Goal: Task Accomplishment & Management: Complete application form

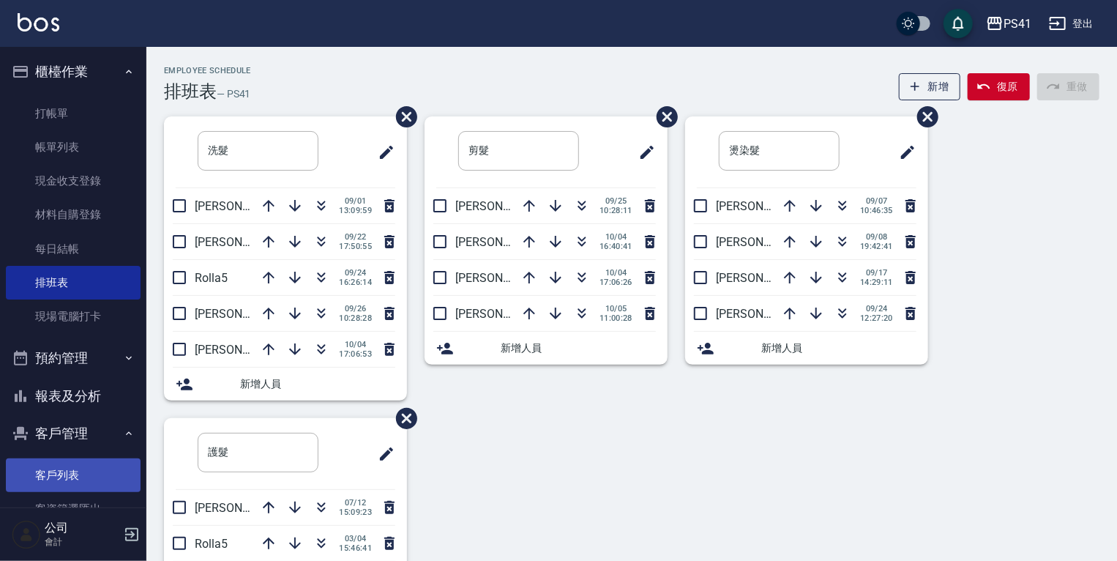
click at [91, 483] on link "客戶列表" at bounding box center [73, 475] width 135 height 34
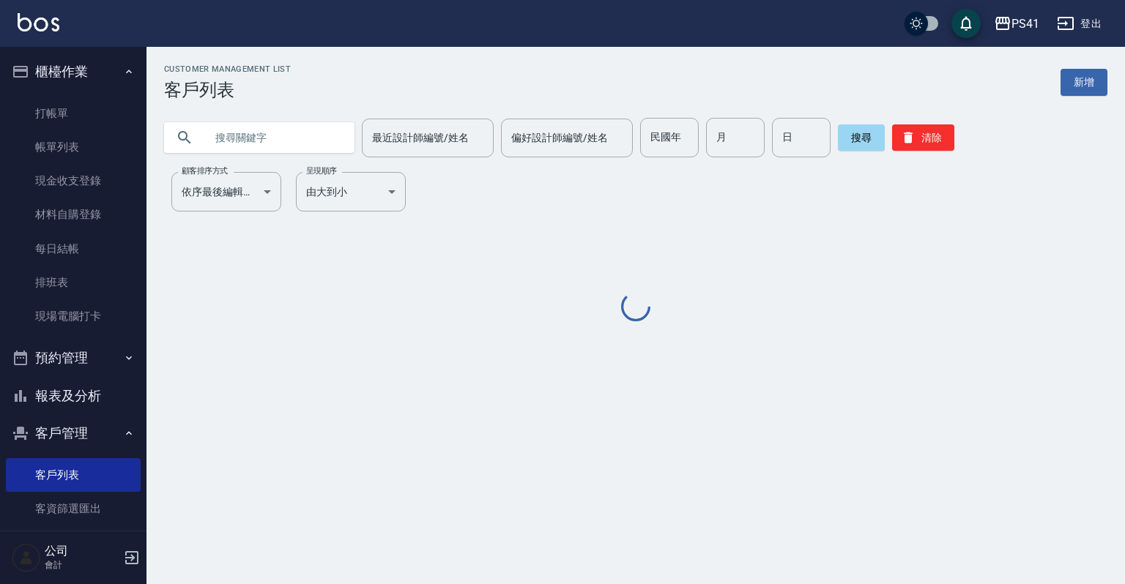
click at [239, 142] on input "text" at bounding box center [274, 138] width 138 height 40
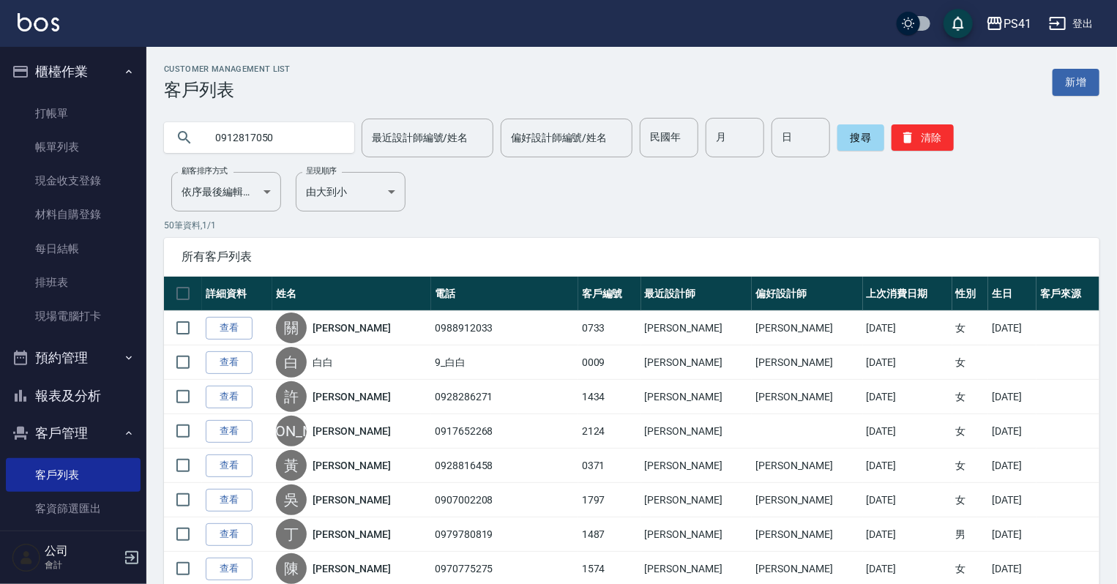
type input "0912817050"
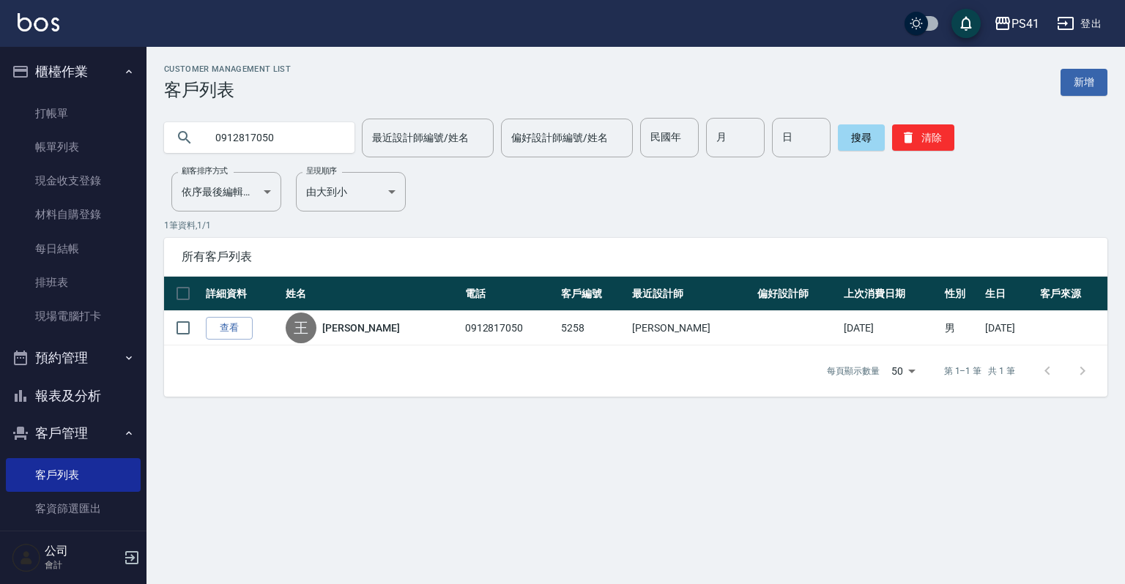
click at [81, 92] on ul "打帳單 帳單列表 現金收支登錄 材料自購登錄 每日結帳 排班表 現場電腦打卡" at bounding box center [73, 215] width 135 height 249
click at [75, 104] on link "打帳單" at bounding box center [73, 114] width 135 height 34
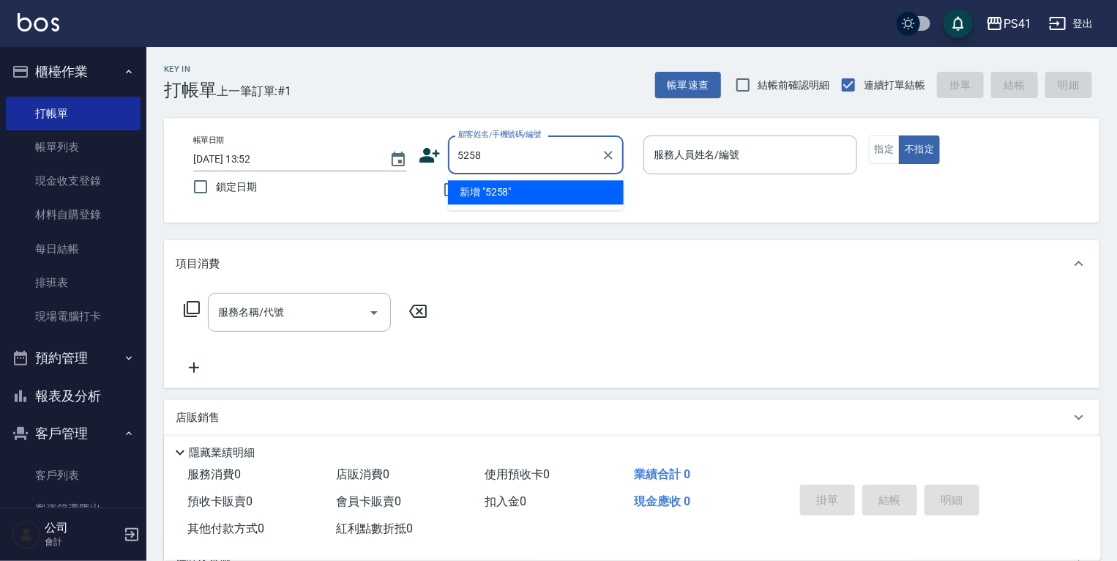
type input "5258"
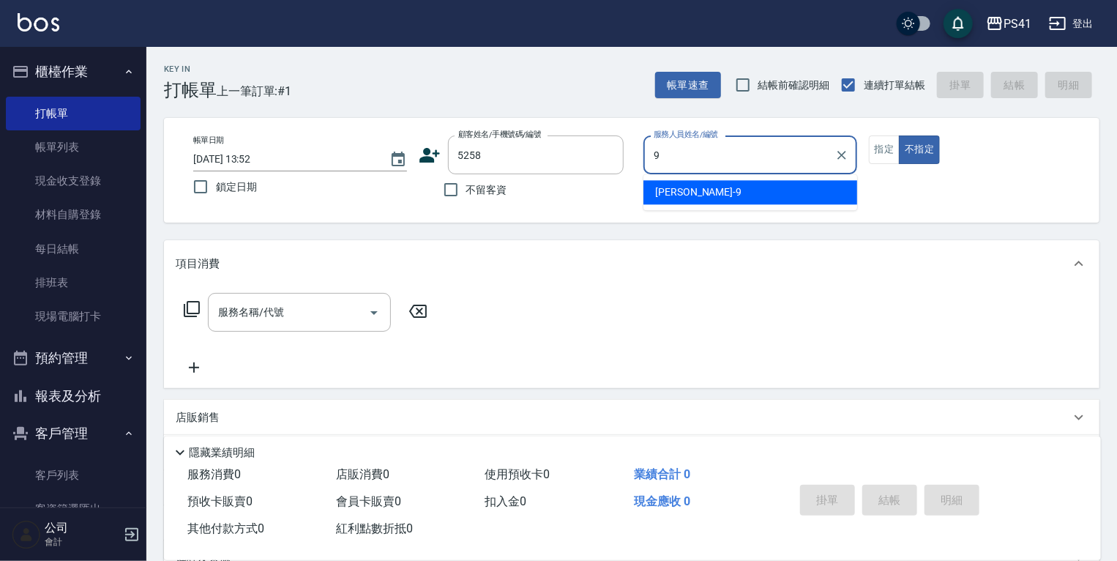
type input "[PERSON_NAME]-9"
type button "false"
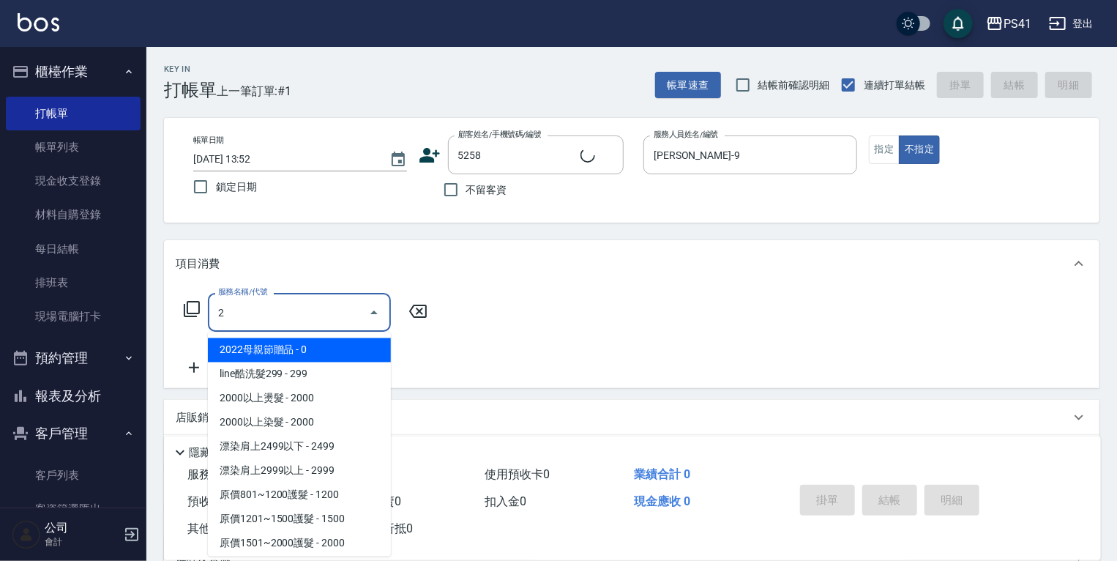
type input "21"
type input "[PERSON_NAME]/0912817050/5258"
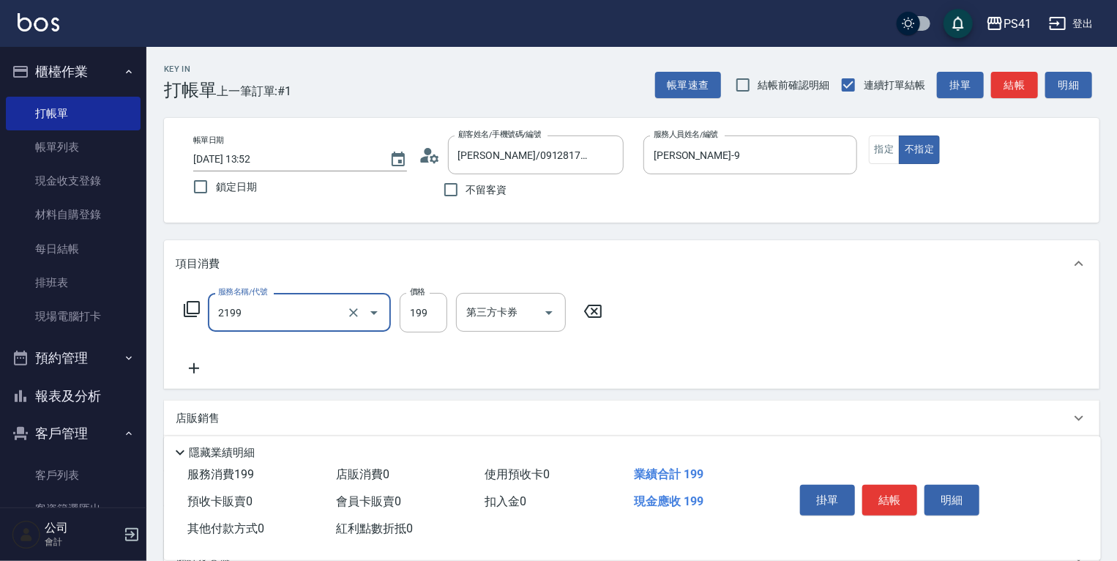
type input "不指定剪髮活動(2199)"
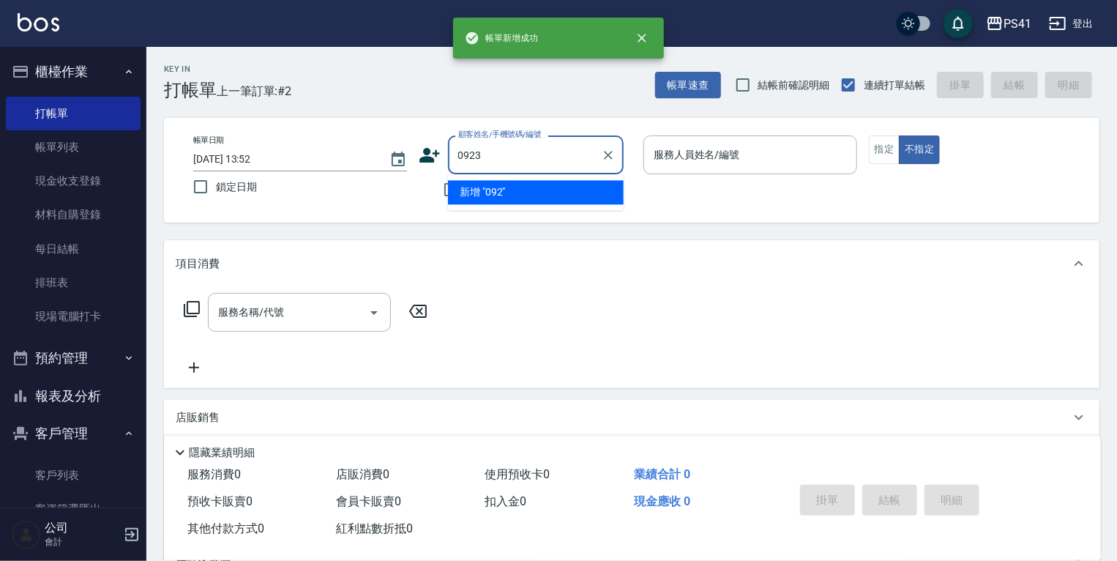
type input "0923"
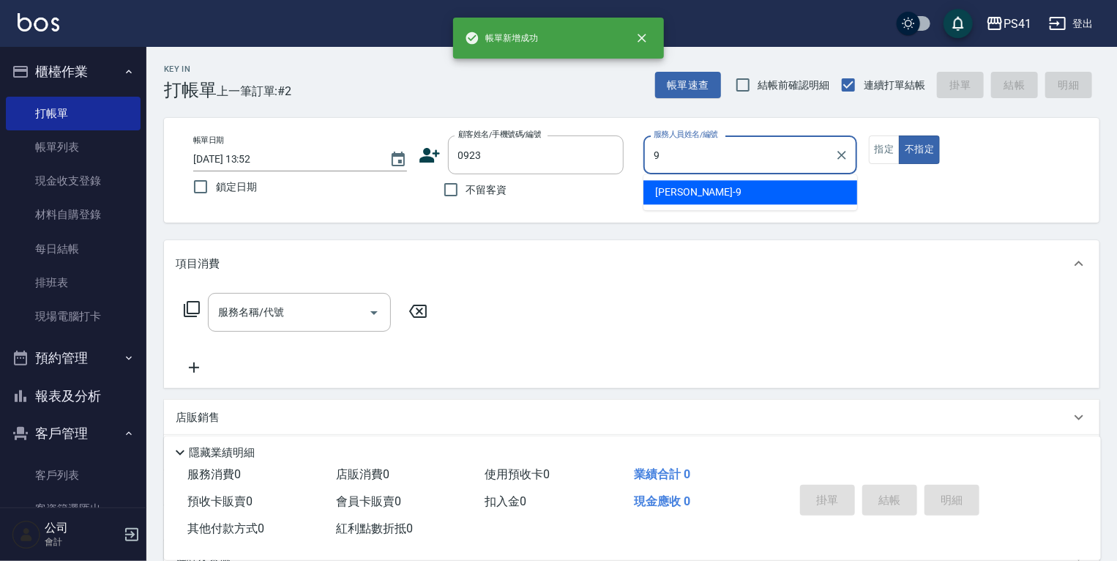
type input "[PERSON_NAME]-9"
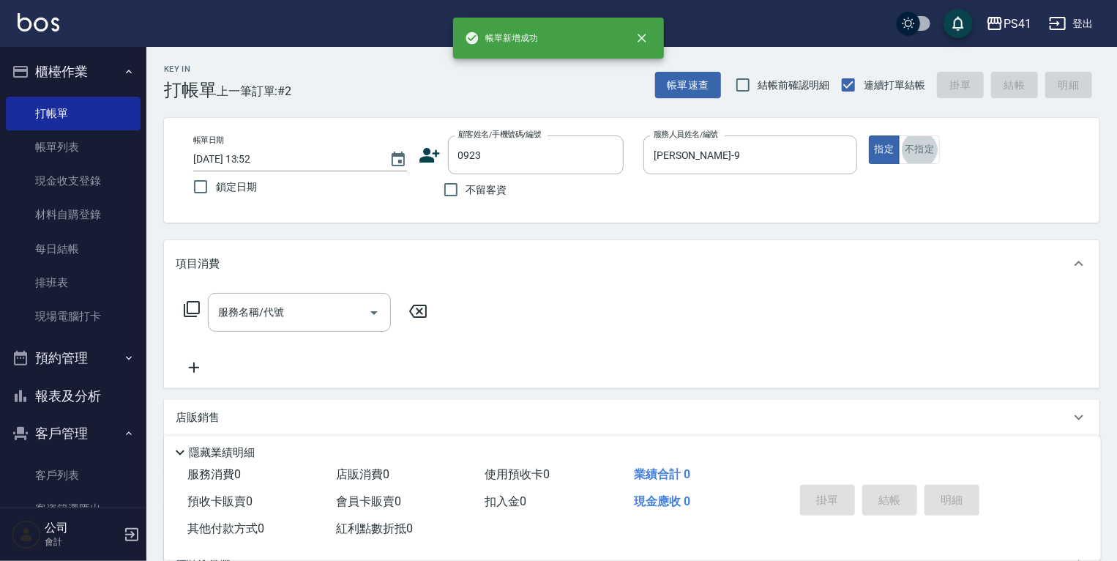
type input "[PERSON_NAME]/0976516268/0923"
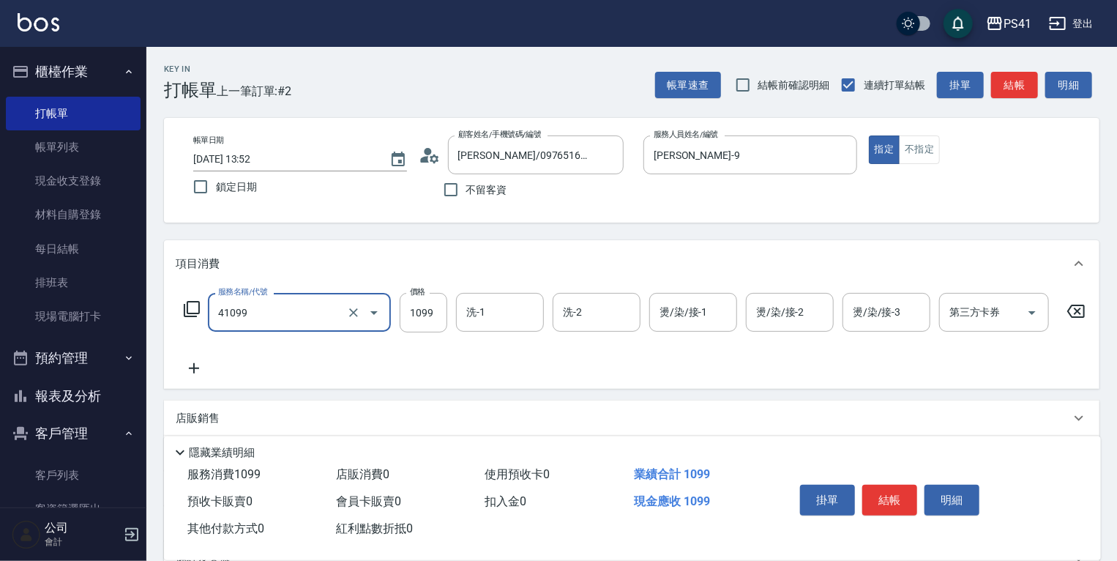
type input "公司活動/早鳥(41099)"
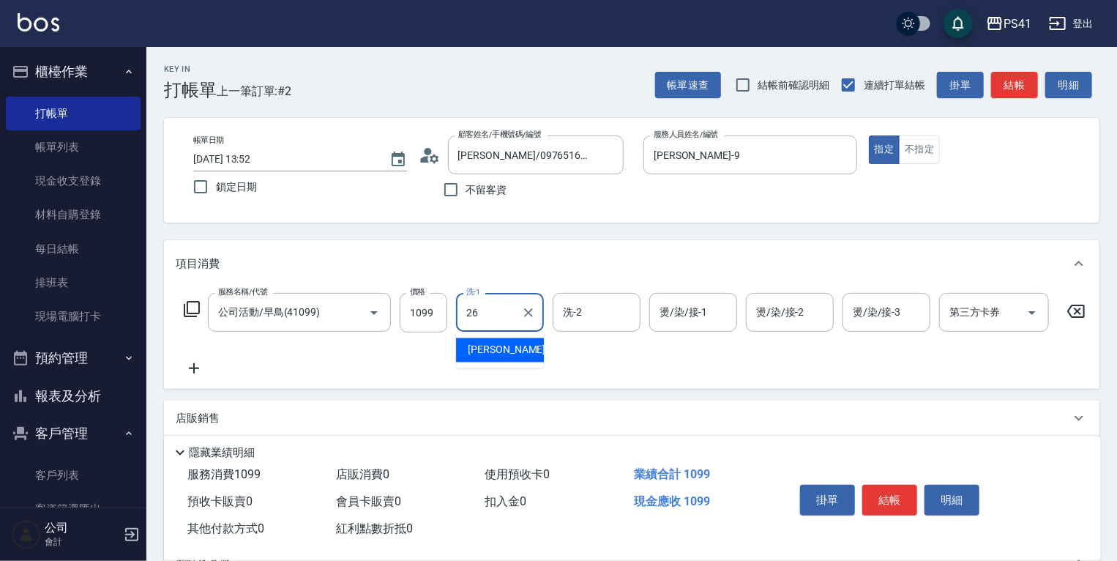
type input "[PERSON_NAME]-26"
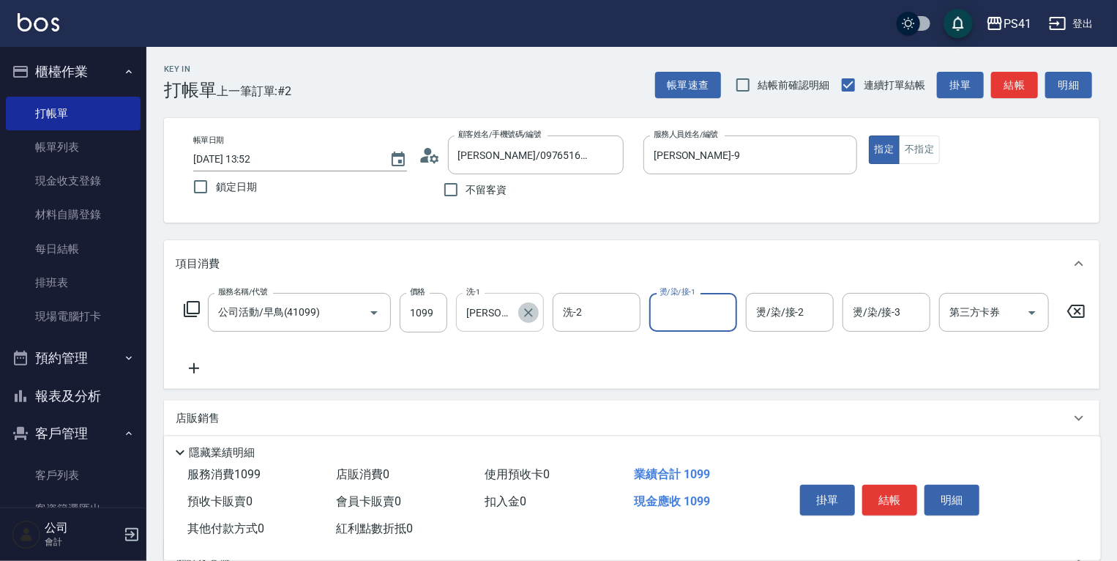
click at [534, 313] on icon "Clear" at bounding box center [528, 312] width 15 height 15
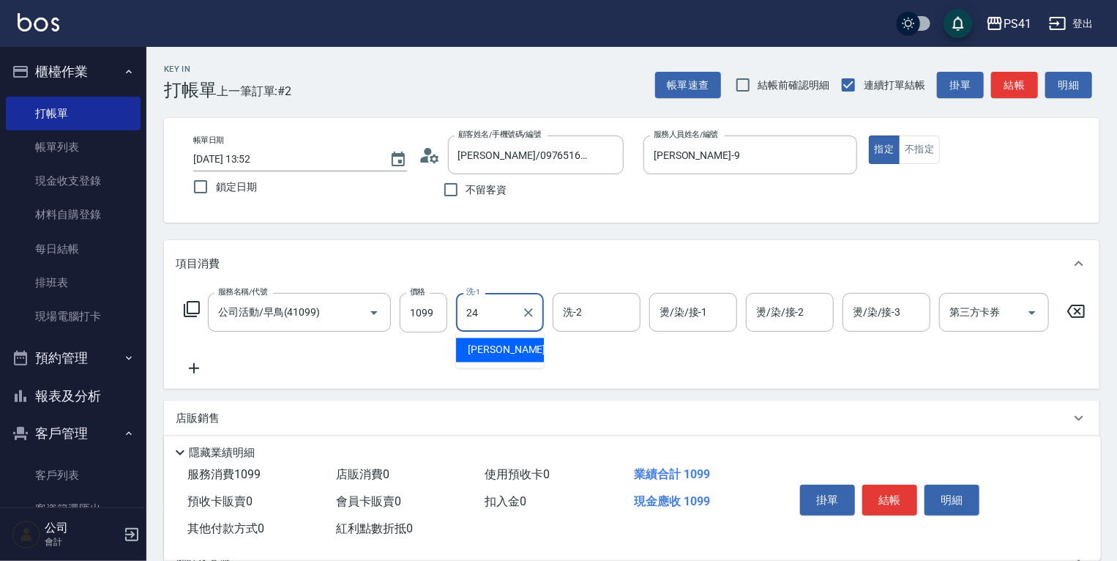
type input "[PERSON_NAME]-24"
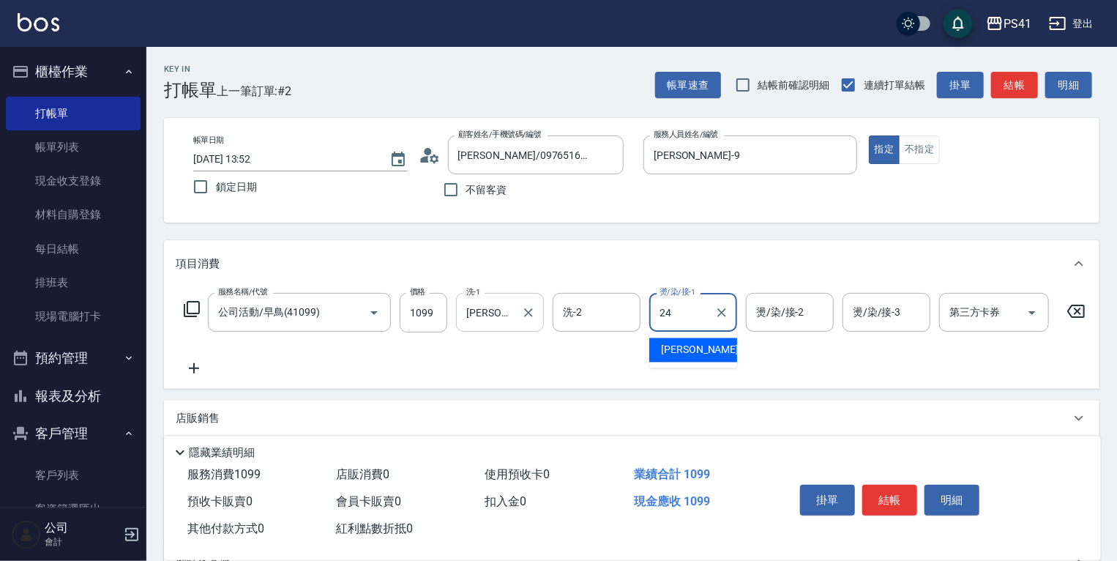
type input "[PERSON_NAME]-24"
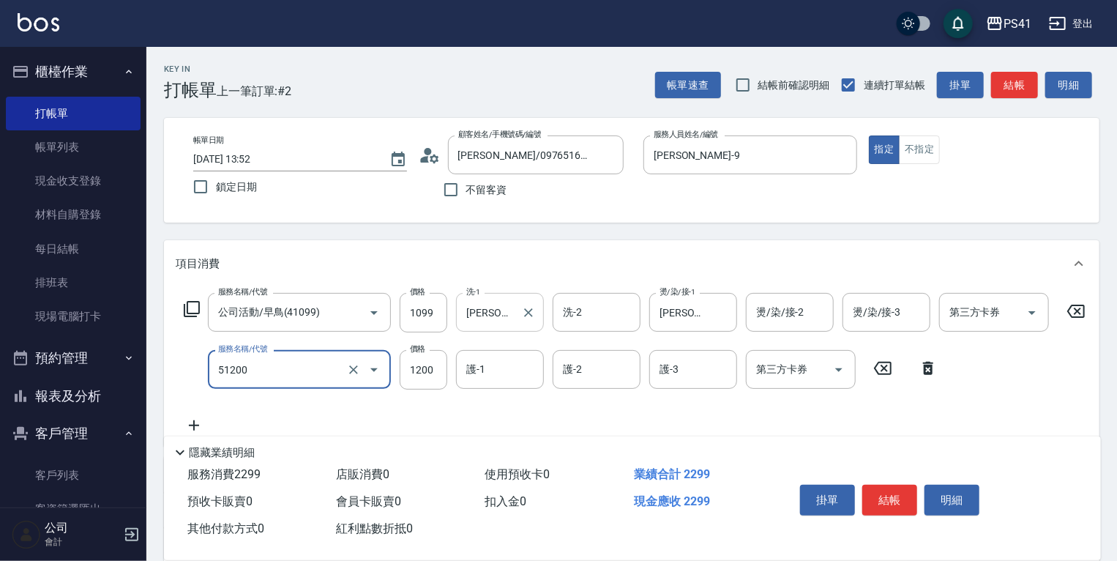
type input "原價801~1200護髮(51200)"
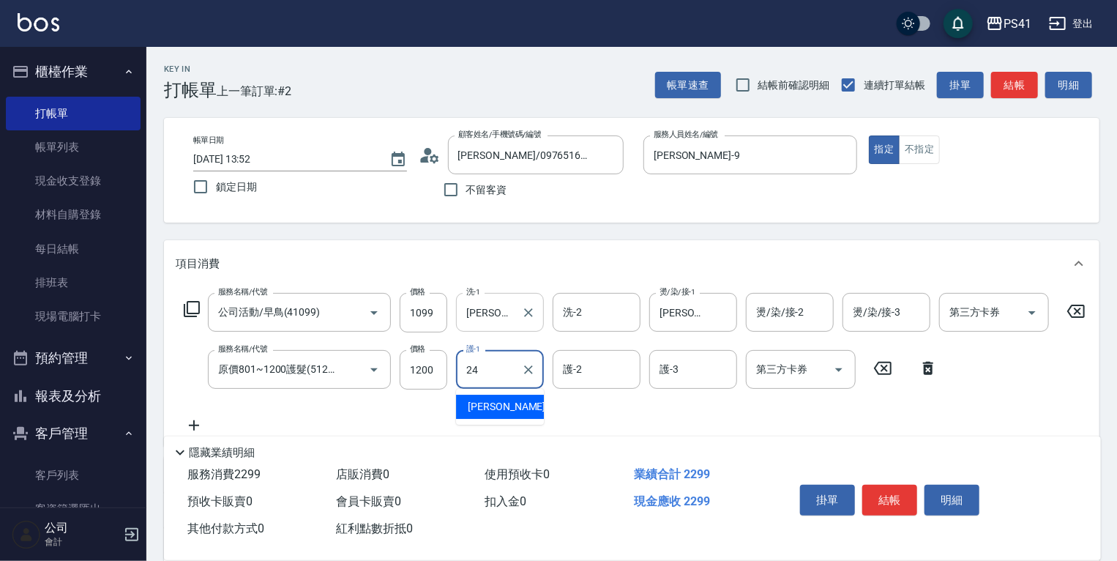
type input "[PERSON_NAME]-24"
